Goal: Find contact information: Find contact information

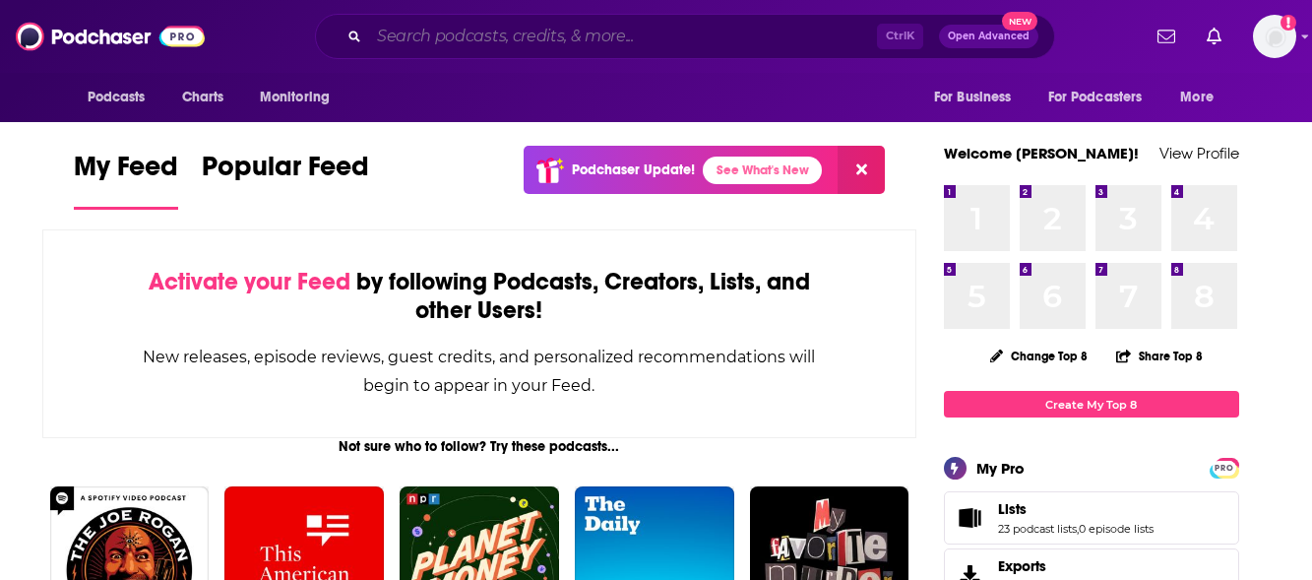
click at [610, 40] on input "Search podcasts, credits, & more..." at bounding box center [623, 36] width 508 height 31
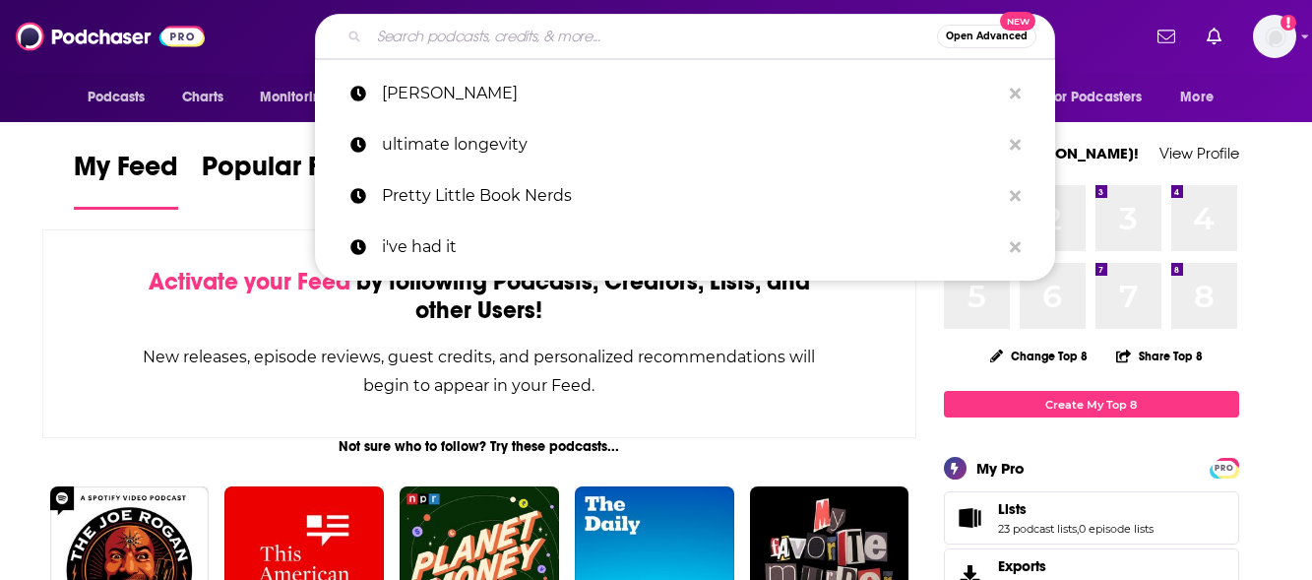
paste input "Ticklish Business"
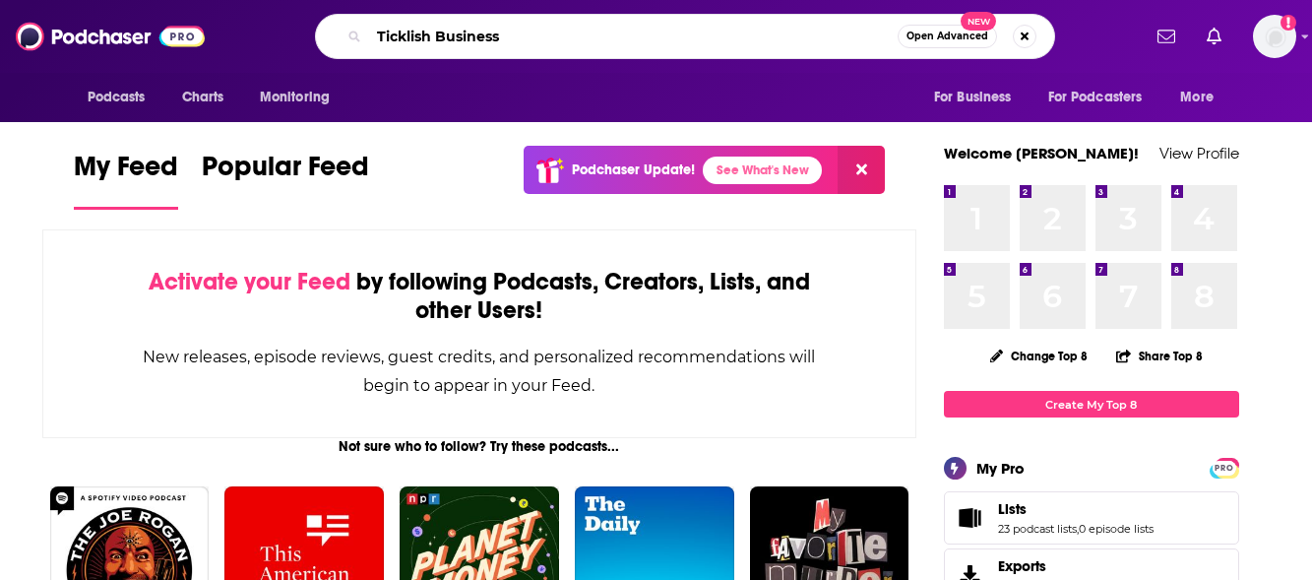
type input "Ticklish Business"
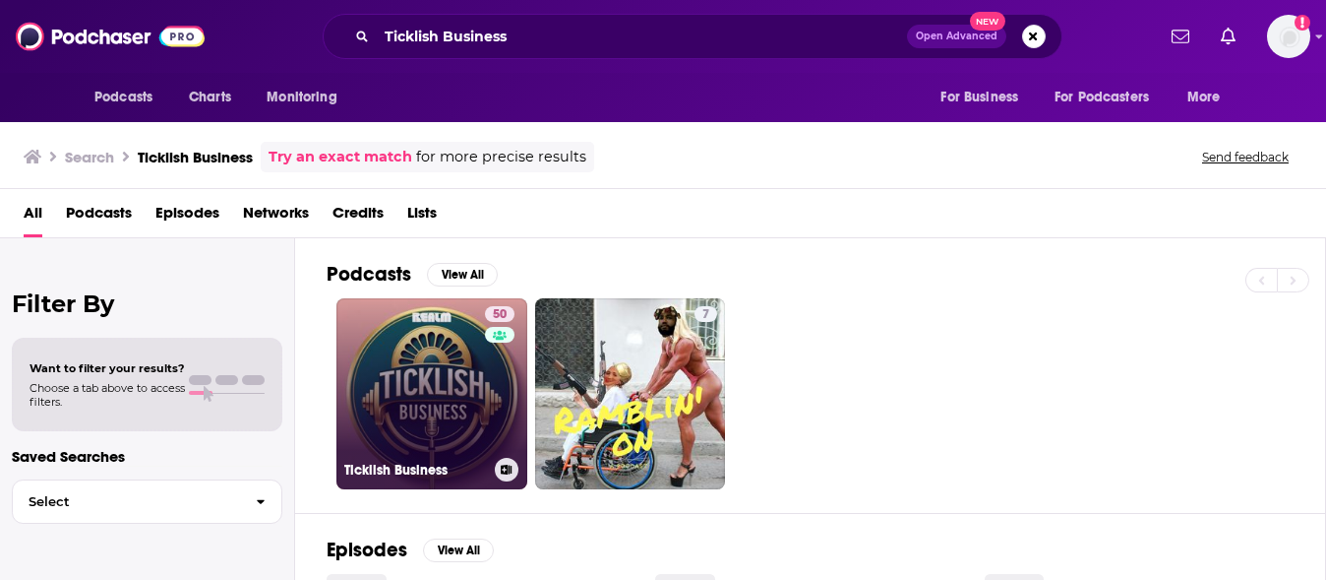
click at [448, 408] on link "50 Ticklish Business" at bounding box center [432, 393] width 191 height 191
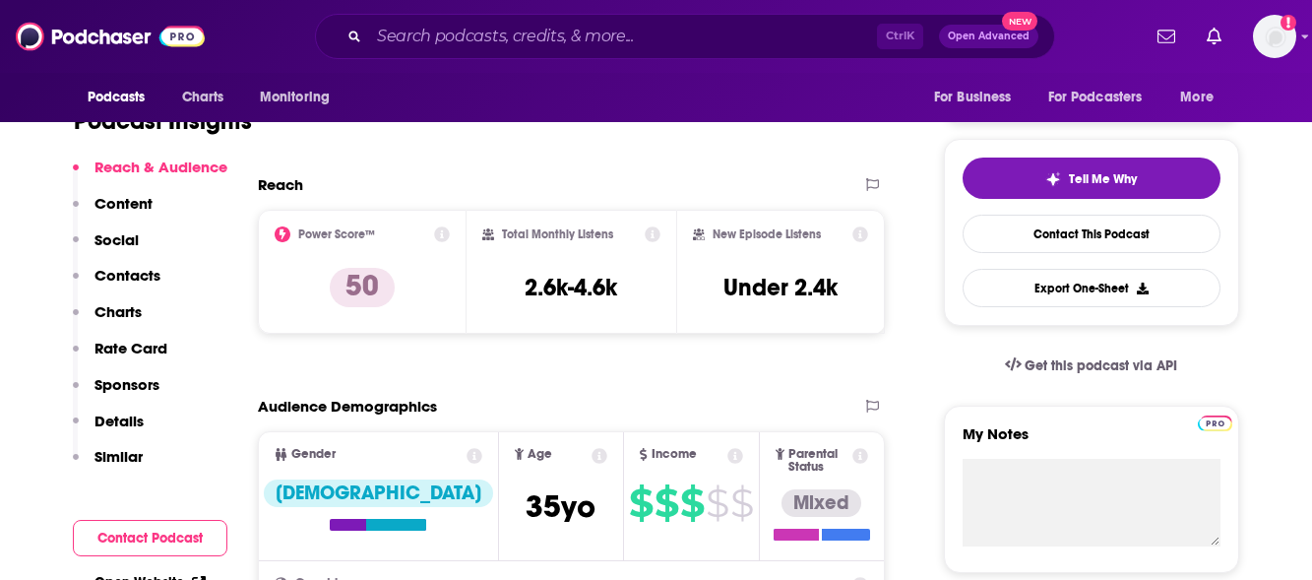
scroll to position [394, 0]
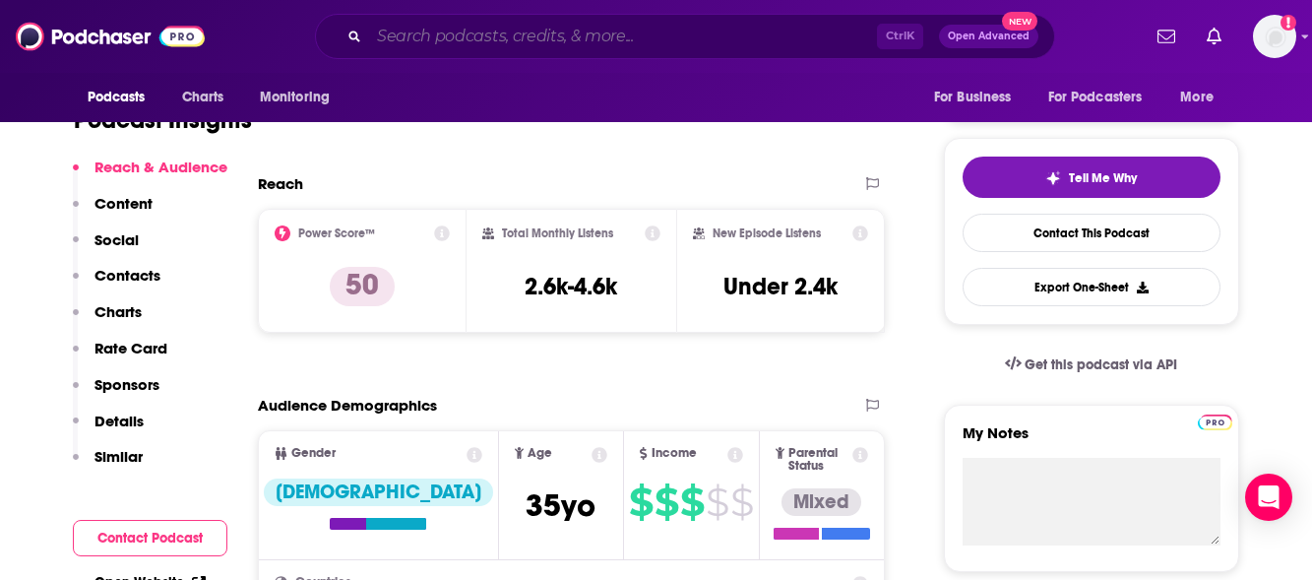
click at [448, 30] on input "Search podcasts, credits, & more..." at bounding box center [623, 36] width 508 height 31
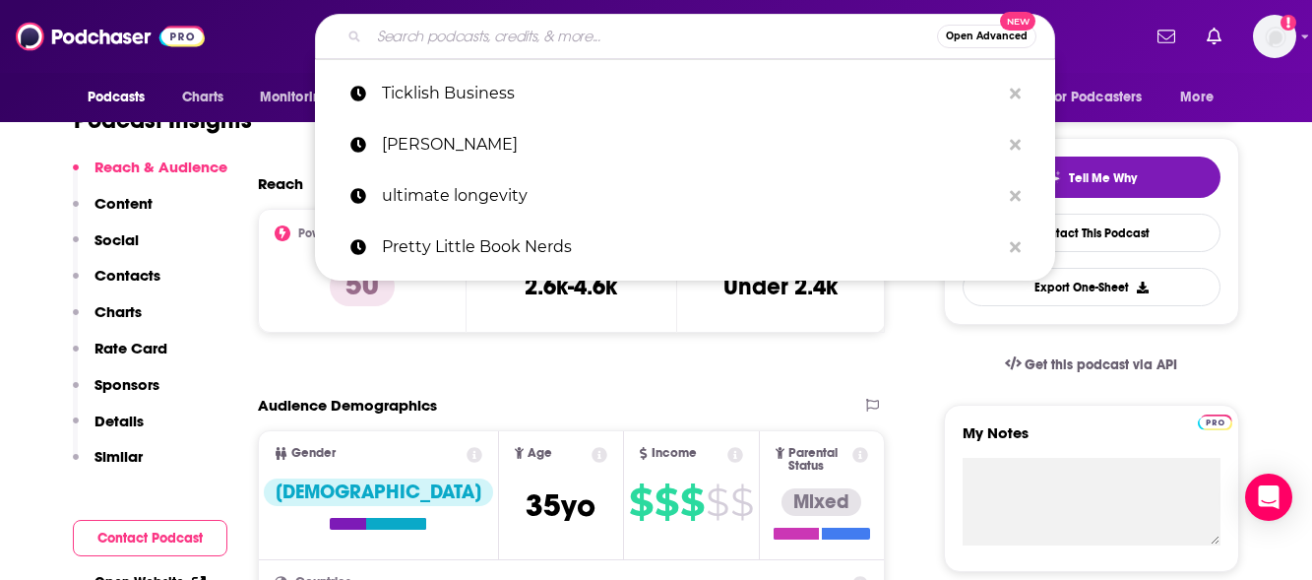
paste input "Worst Bestseller"
type input "Worst Bestseller"
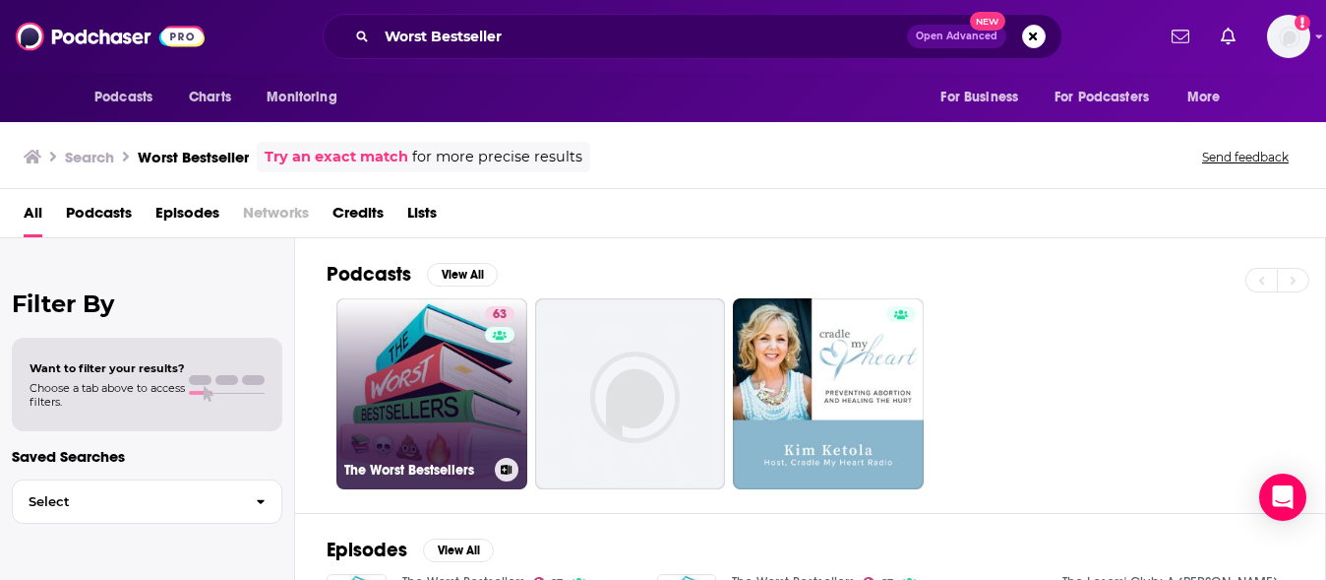
click at [427, 365] on link "63 The Worst Bestsellers" at bounding box center [432, 393] width 191 height 191
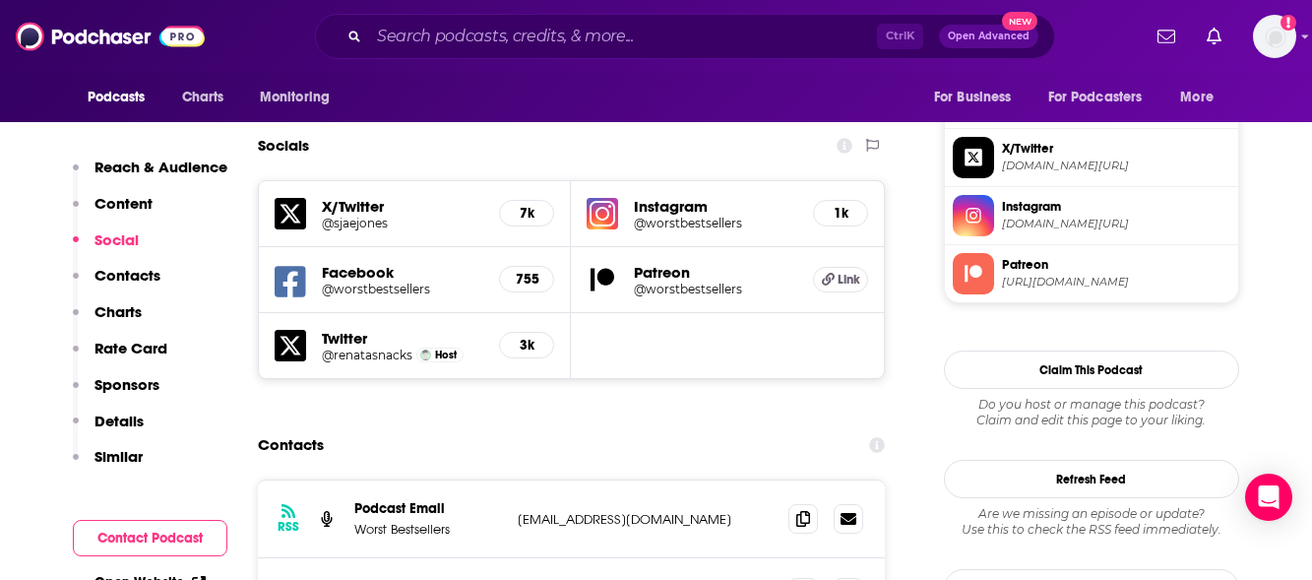
scroll to position [1771, 0]
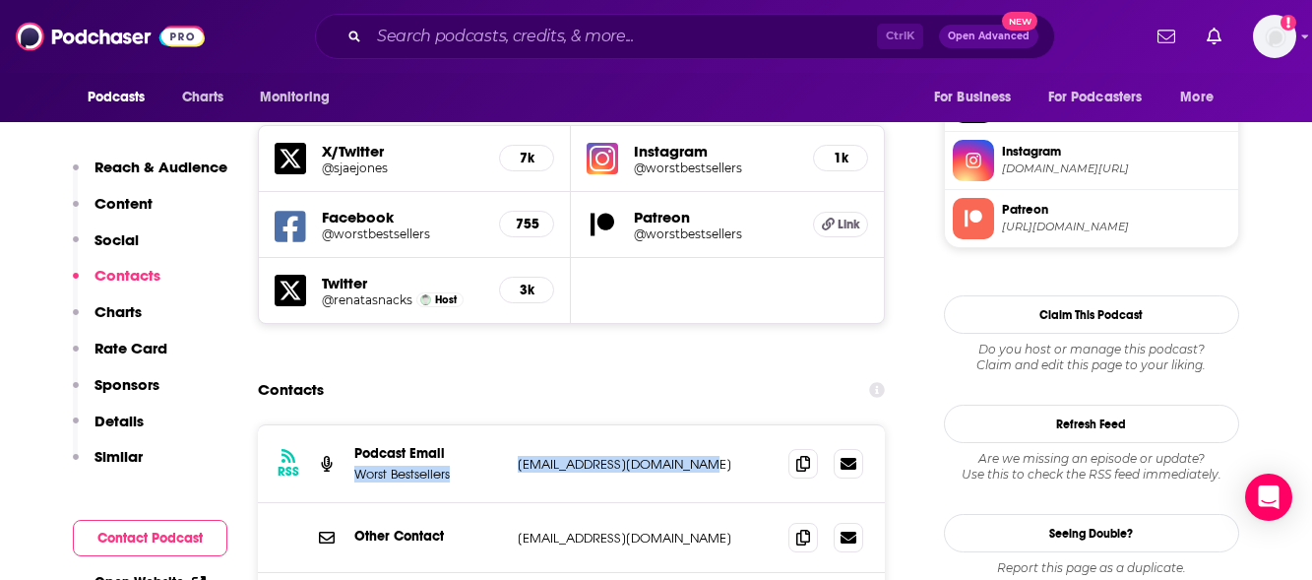
drag, startPoint x: 693, startPoint y: 327, endPoint x: 509, endPoint y: 319, distance: 184.2
click at [509, 425] on div "RSS Podcast Email Worst Bestsellers [EMAIL_ADDRESS][DOMAIN_NAME] [EMAIL_ADDRESS…" at bounding box center [572, 464] width 628 height 78
copy div "Worst Bestsellers [EMAIL_ADDRESS][DOMAIN_NAME]"
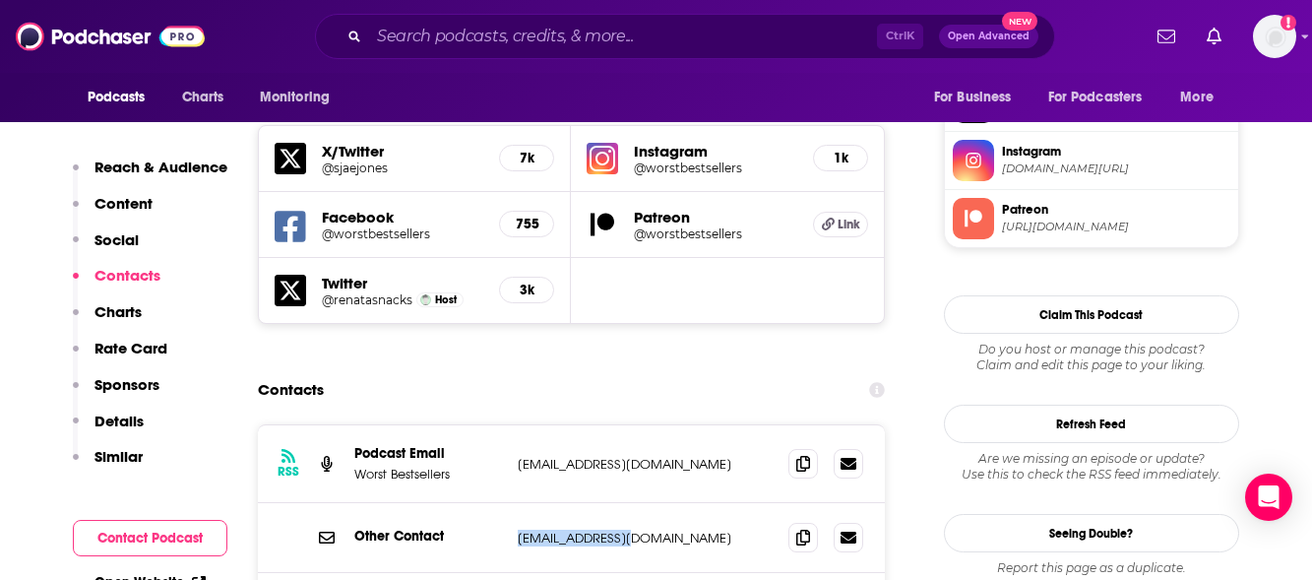
drag, startPoint x: 650, startPoint y: 399, endPoint x: 492, endPoint y: 397, distance: 158.4
click at [0, 0] on div "Other Contact meagna@frowl.org meagna@frowl.org" at bounding box center [0, 0] width 0 height 0
copy div "meagna@frowl.org"
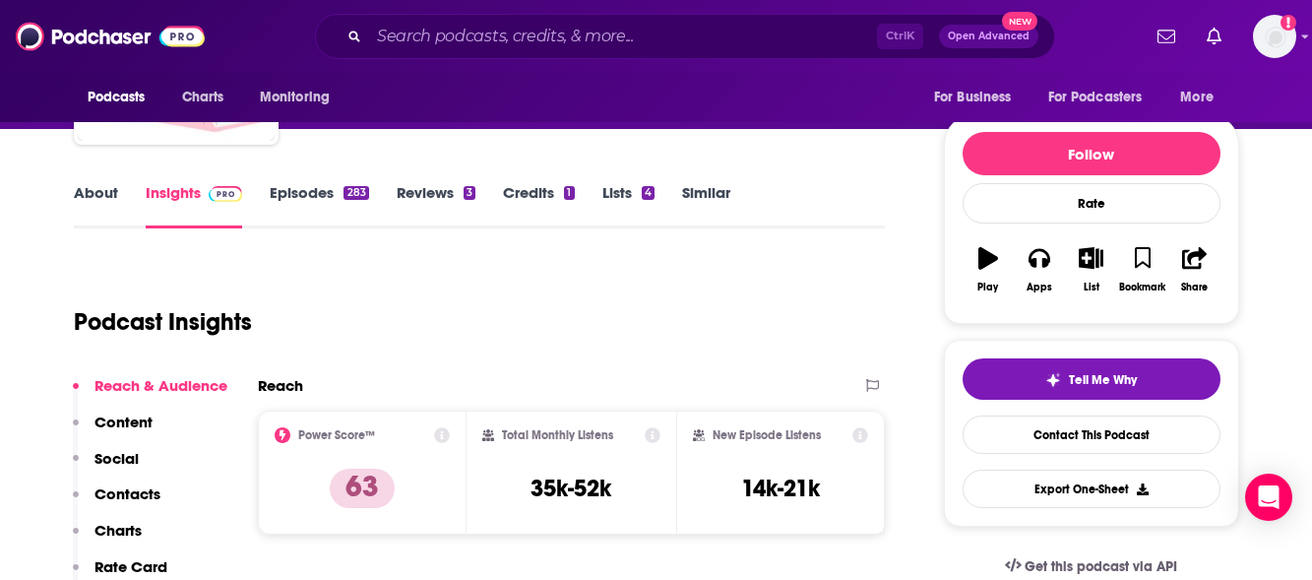
scroll to position [0, 0]
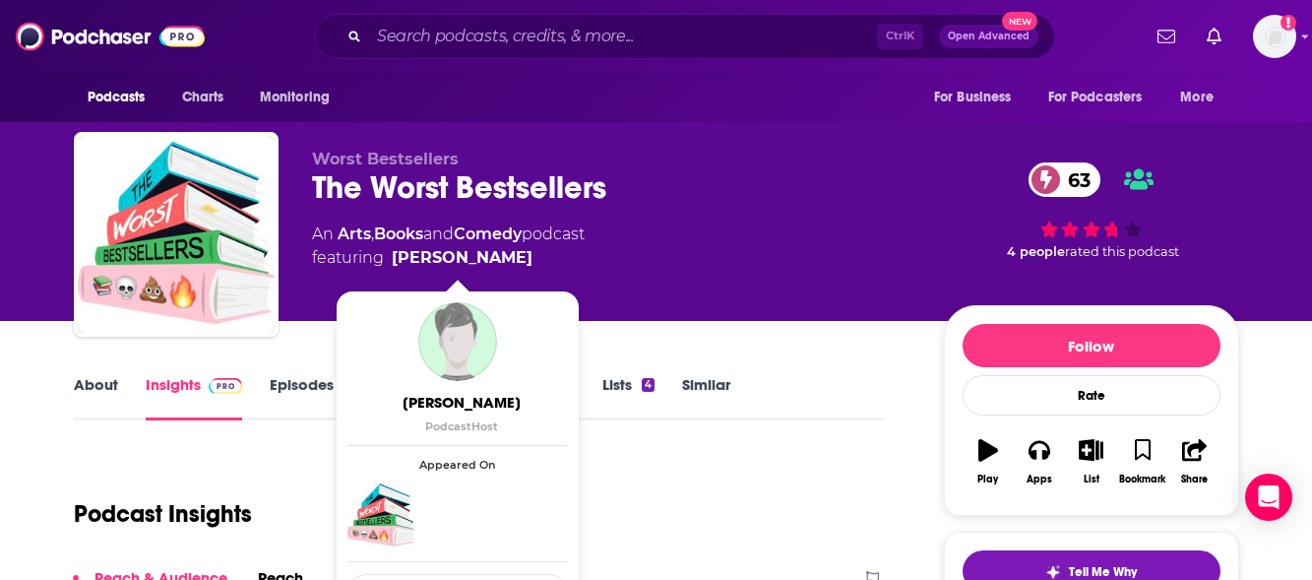
drag, startPoint x: 557, startPoint y: 259, endPoint x: 451, endPoint y: 257, distance: 106.3
click at [451, 257] on span "featuring Renata Sancken" at bounding box center [448, 258] width 273 height 24
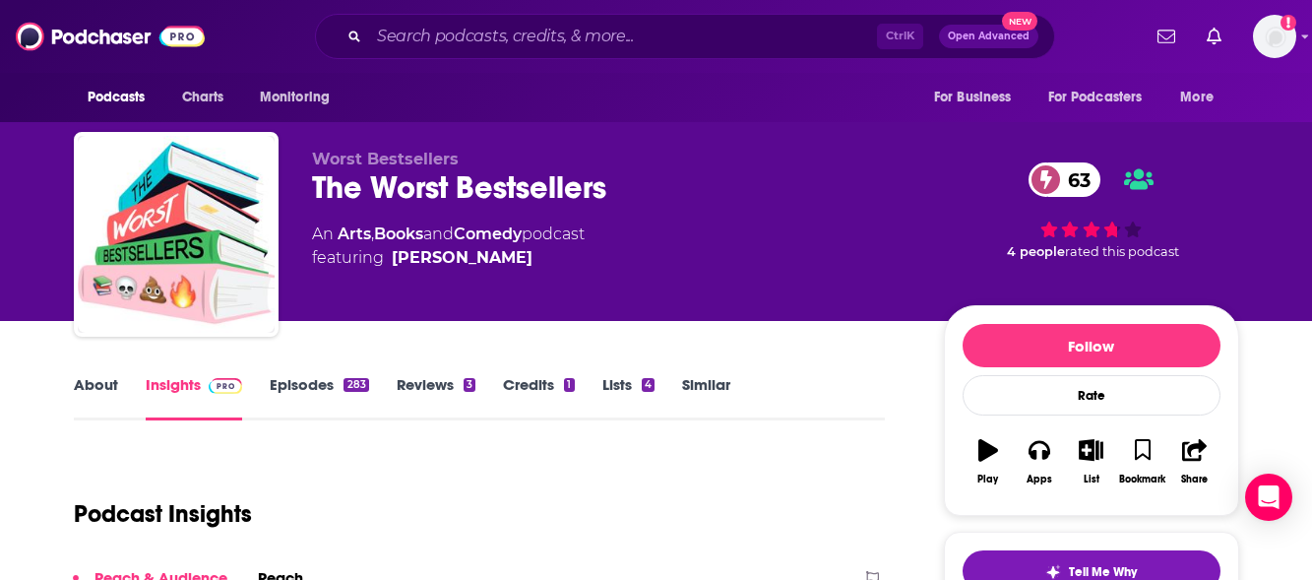
copy span "Renata"
drag, startPoint x: 641, startPoint y: 231, endPoint x: 314, endPoint y: 223, distance: 326.8
click at [314, 223] on div "An Arts , Books and Comedy podcast featuring Renata Sancken" at bounding box center [612, 245] width 600 height 47
copy div "An Arts , Books and Comedy podcast"
click at [80, 379] on link "About" at bounding box center [96, 397] width 44 height 45
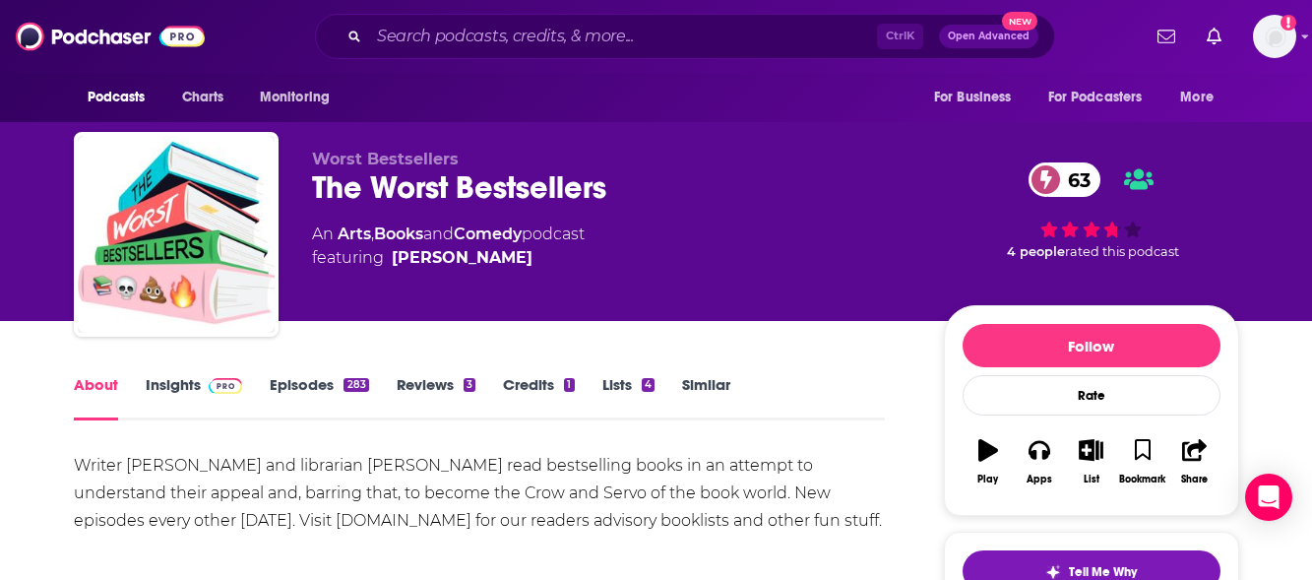
click at [170, 379] on link "Insights" at bounding box center [194, 397] width 97 height 45
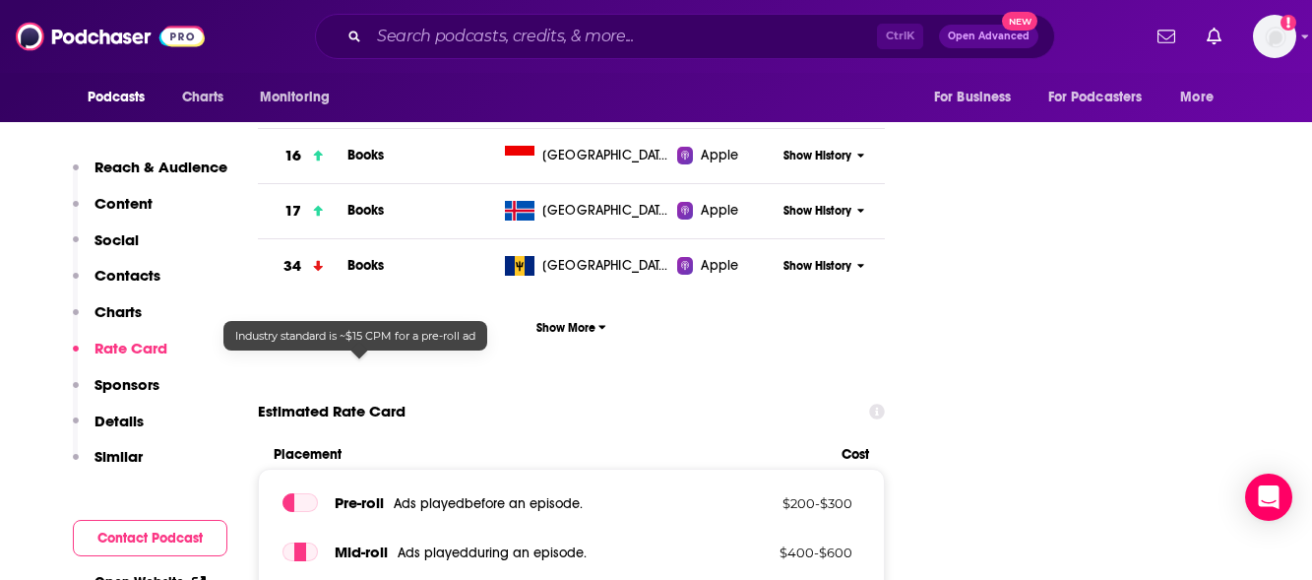
scroll to position [2657, 0]
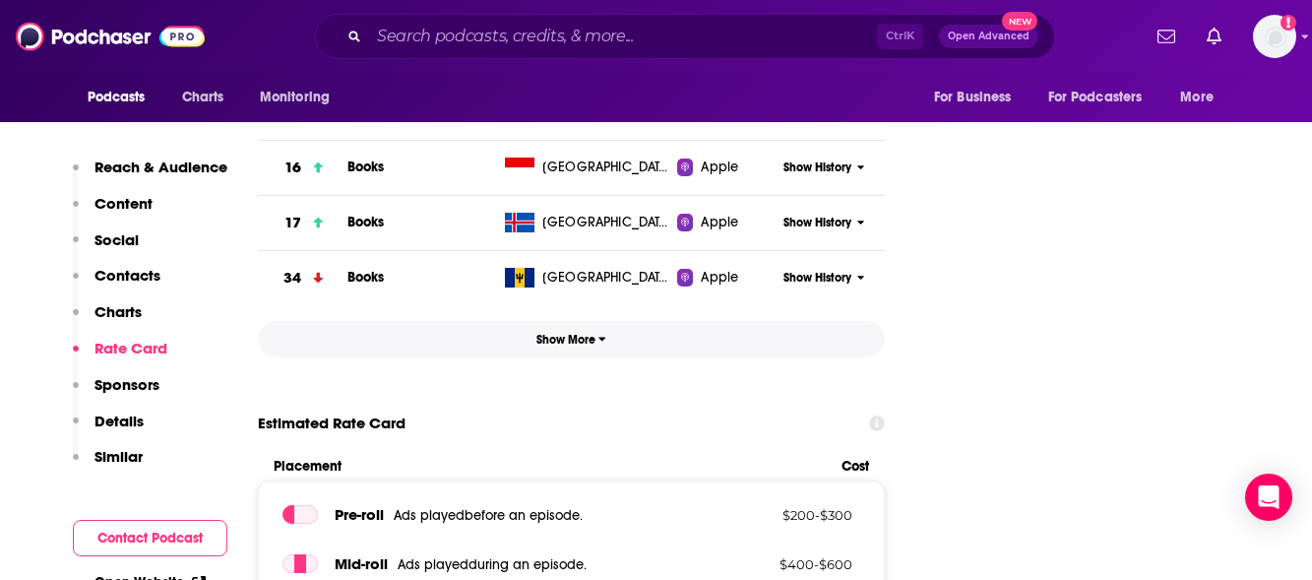
click at [534, 321] on button "Show More" at bounding box center [572, 339] width 628 height 36
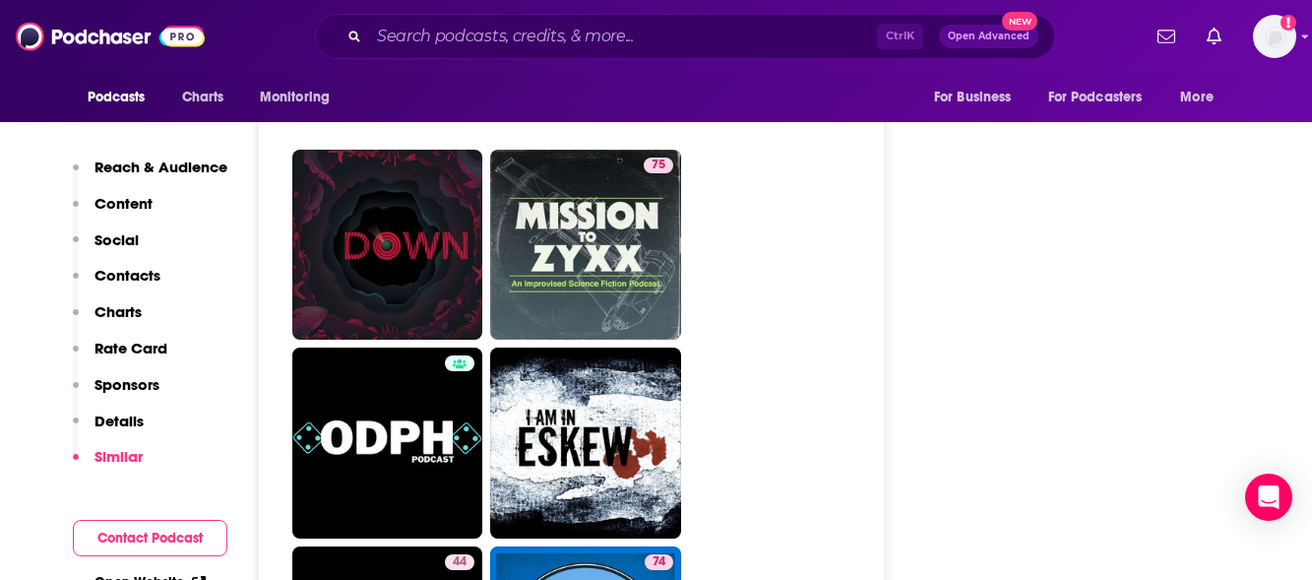
scroll to position [7577, 0]
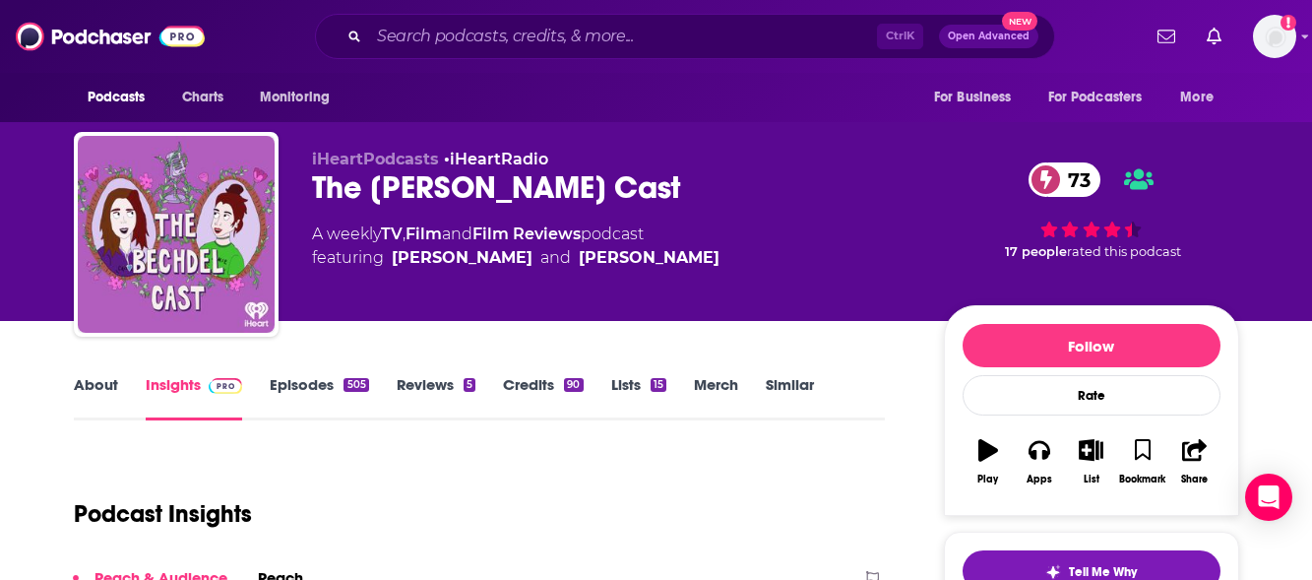
click at [113, 381] on link "About" at bounding box center [96, 397] width 44 height 45
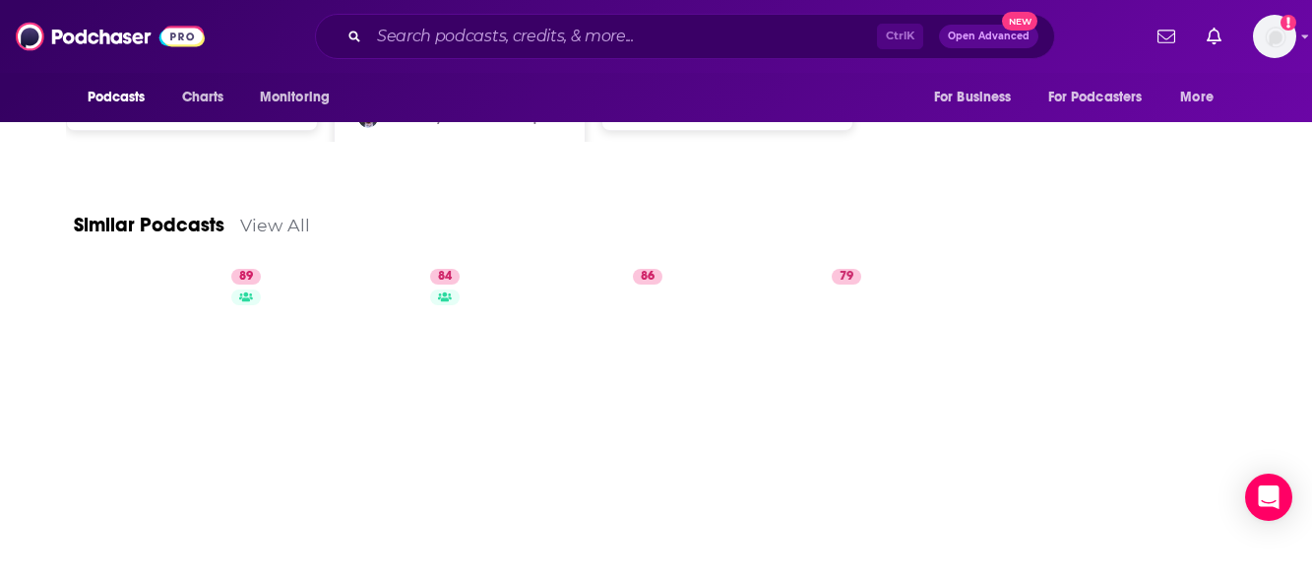
scroll to position [2713, 0]
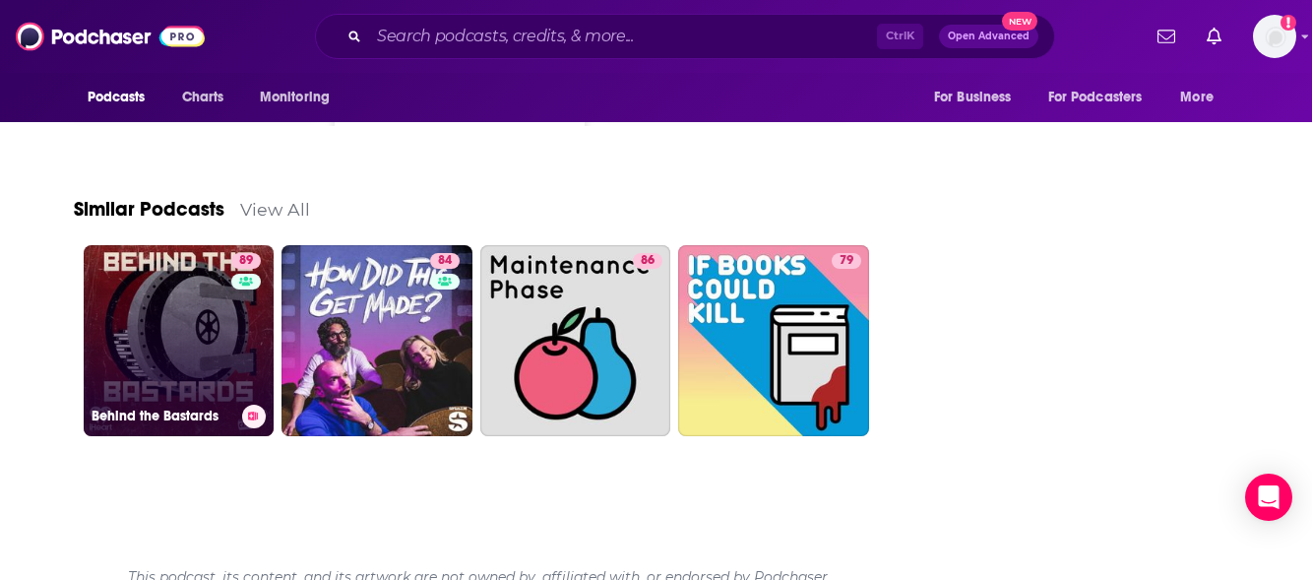
click at [172, 315] on link "89 Behind the Bastards" at bounding box center [179, 340] width 191 height 191
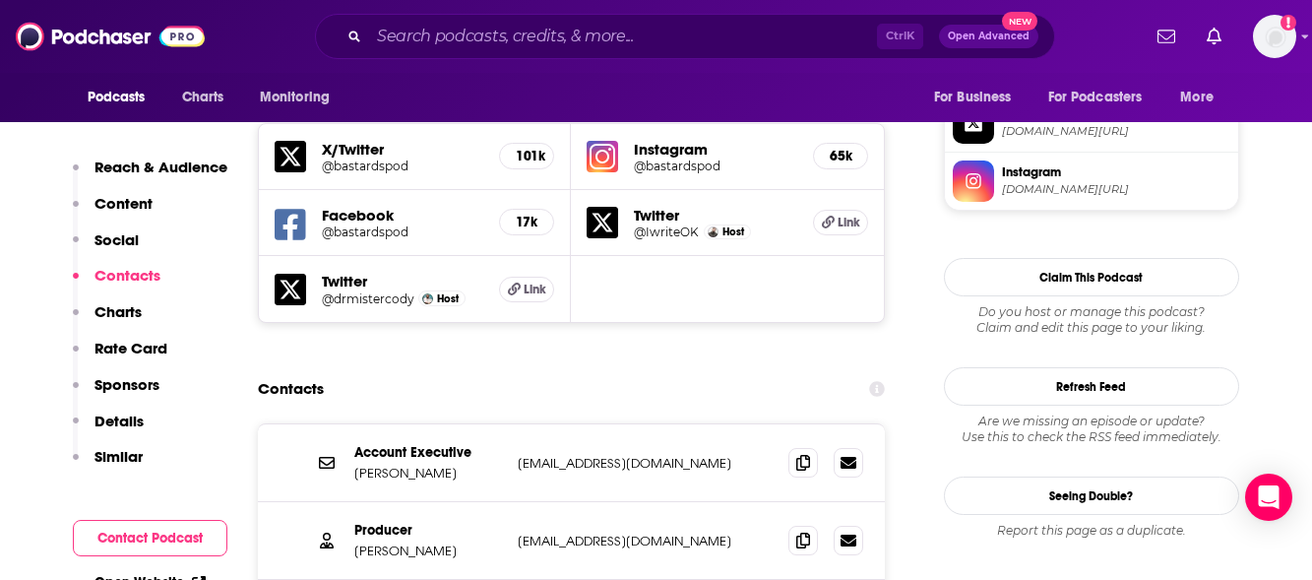
scroll to position [1771, 0]
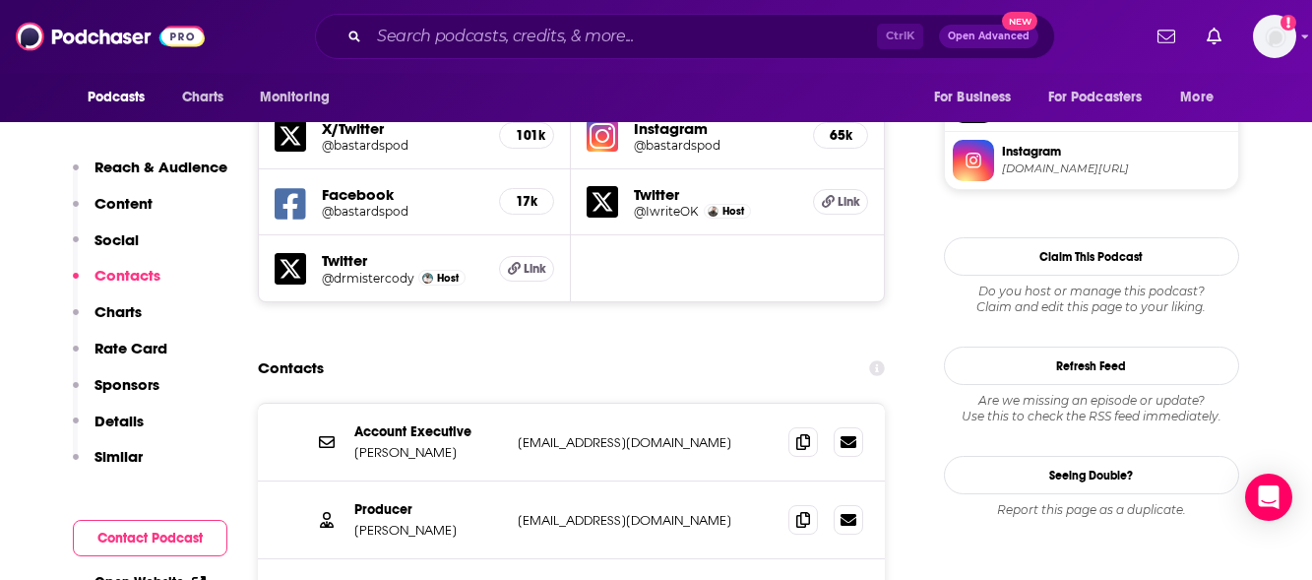
drag, startPoint x: 670, startPoint y: 334, endPoint x: 509, endPoint y: 334, distance: 161.4
click at [509, 403] on div "Account Executive [PERSON_NAME] [EMAIL_ADDRESS][DOMAIN_NAME] [EMAIL_ADDRESS][DO…" at bounding box center [572, 442] width 628 height 78
copy div "[EMAIL_ADDRESS][DOMAIN_NAME]"
click at [745, 512] on p "[EMAIL_ADDRESS][DOMAIN_NAME]" at bounding box center [646, 520] width 256 height 17
click at [810, 511] on icon at bounding box center [803, 519] width 14 height 16
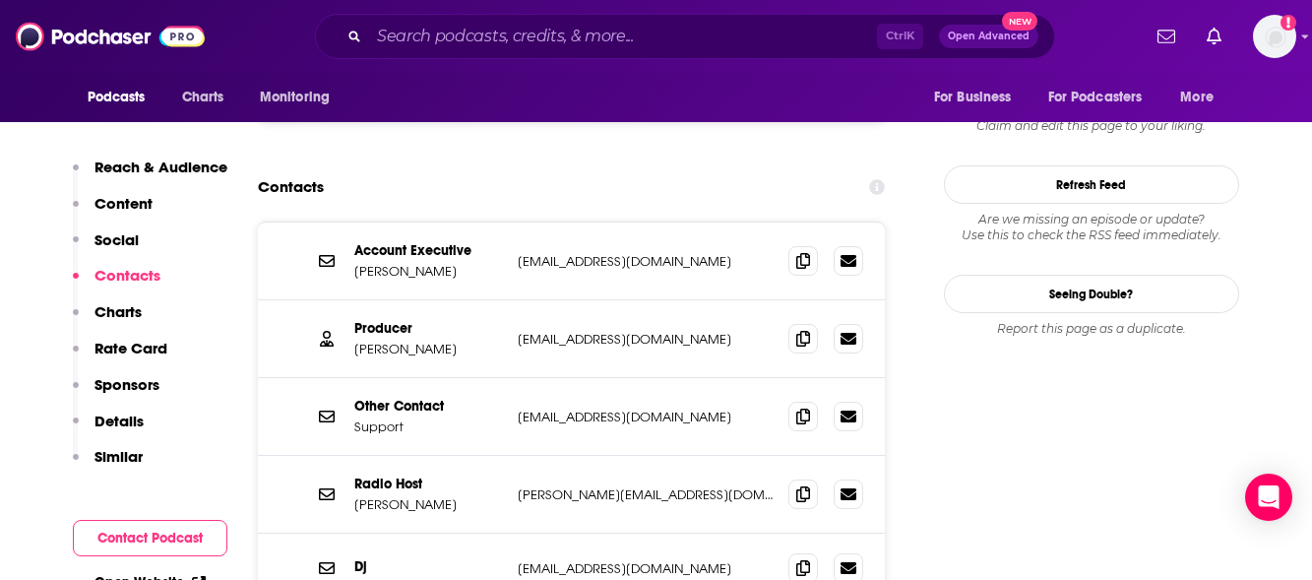
scroll to position [1968, 0]
